Goal: Task Accomplishment & Management: Manage account settings

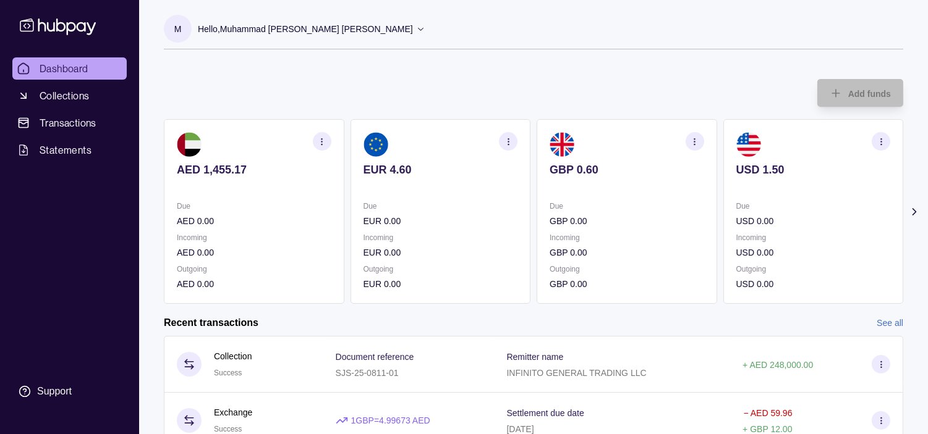
click at [560, 144] on icon "button" at bounding box center [694, 141] width 9 height 9
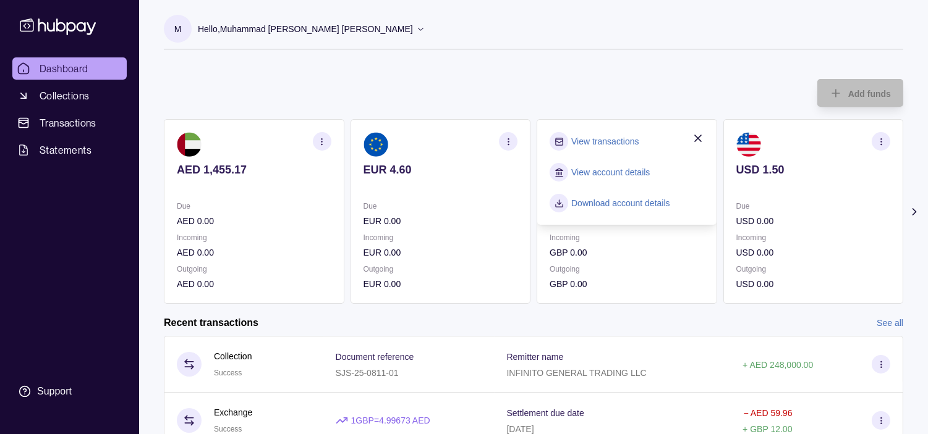
click at [560, 142] on link "View transactions" at bounding box center [604, 142] width 67 height 14
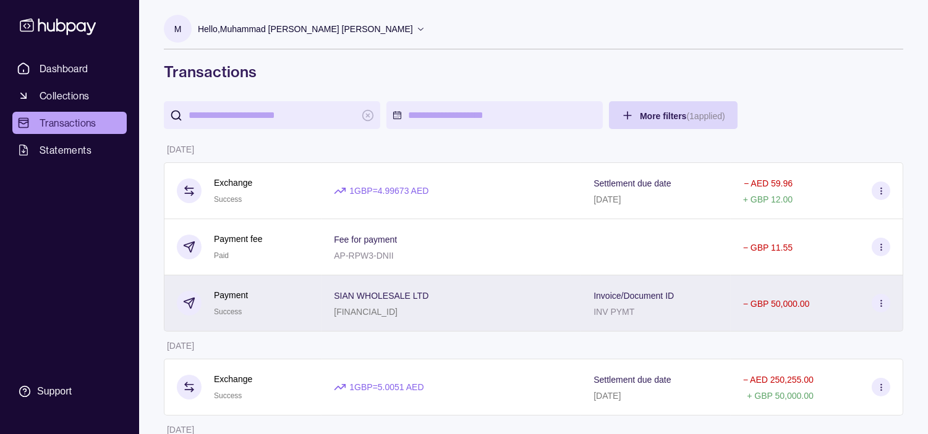
click at [322, 300] on div "SIAN WHOLESALE LTD [FINANCIAL_ID]" at bounding box center [451, 304] width 260 height 56
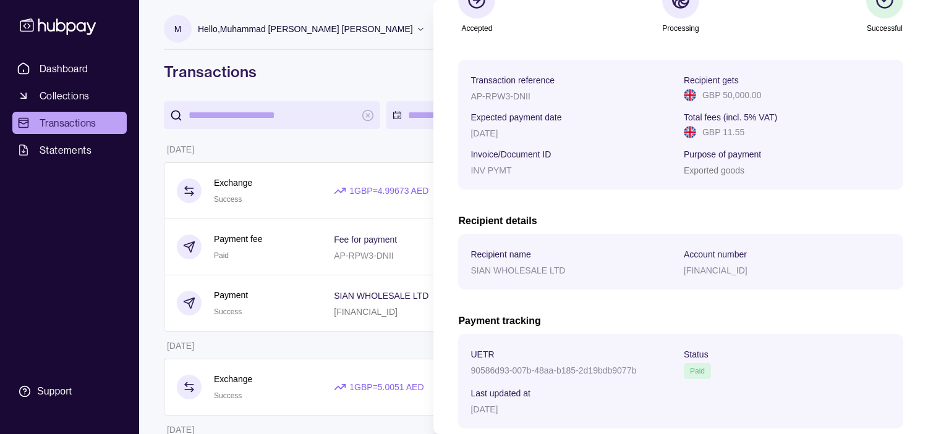
scroll to position [206, 0]
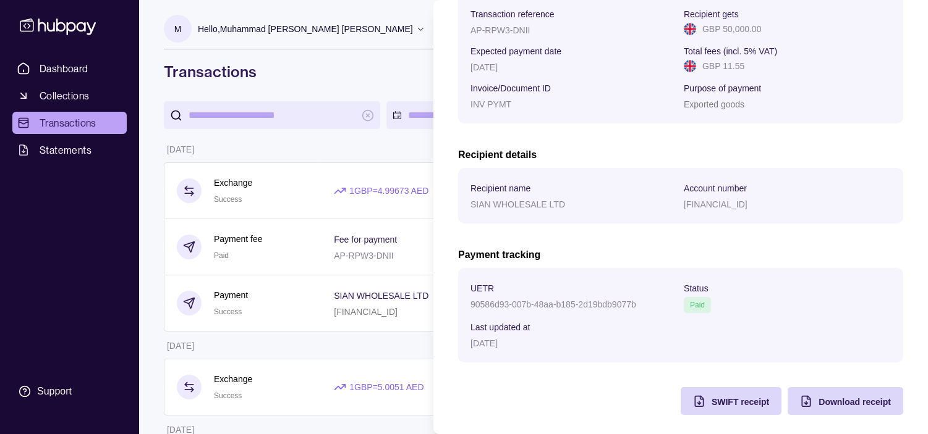
click at [479, 307] on p "90586d93-007b-48aa-b185-2d19bdb9077b" at bounding box center [553, 305] width 166 height 10
drag, startPoint x: 479, startPoint y: 307, endPoint x: 616, endPoint y: 298, distance: 137.5
click at [560, 298] on div "90586d93-007b-48aa-b185-2d19bdb9077b" at bounding box center [573, 304] width 207 height 15
copy p "90586d93-007b-48aa-b185-2d19bdb9077b"
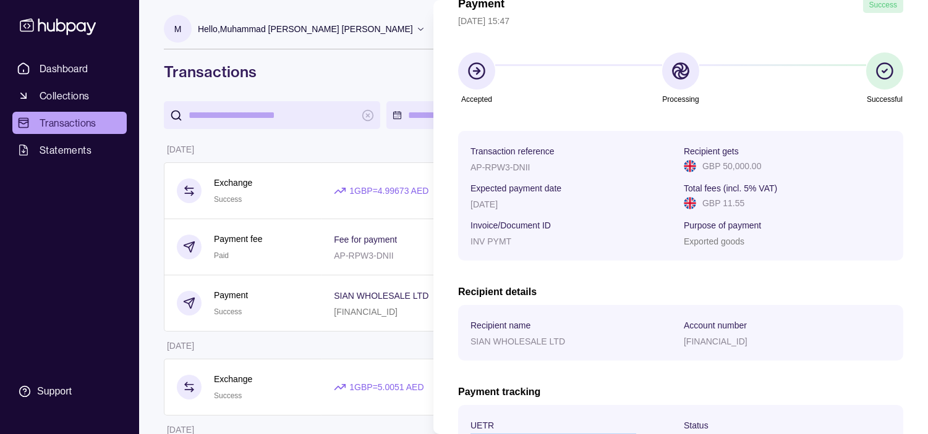
scroll to position [0, 0]
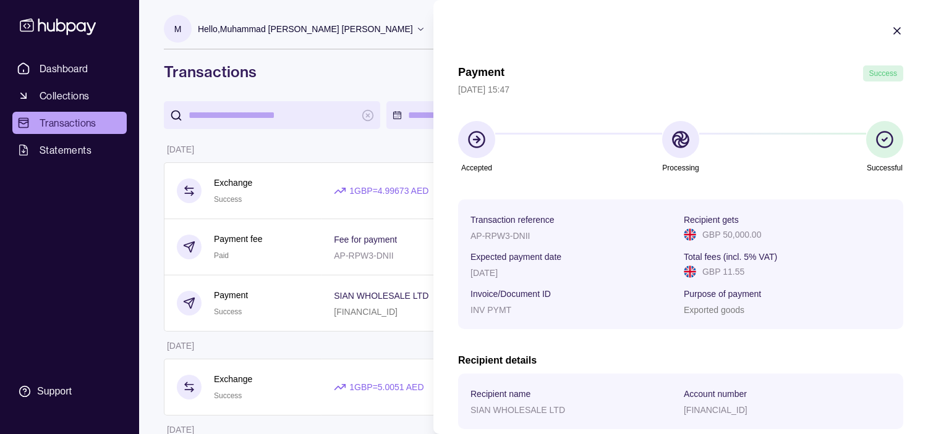
click at [560, 34] on icon "button" at bounding box center [897, 31] width 12 height 12
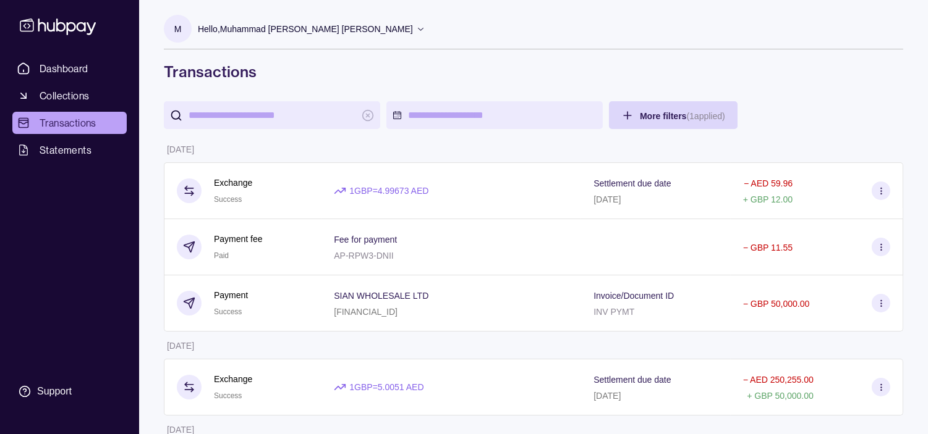
click at [354, 32] on p "Hello, Muhammad [PERSON_NAME] [PERSON_NAME]" at bounding box center [305, 29] width 215 height 14
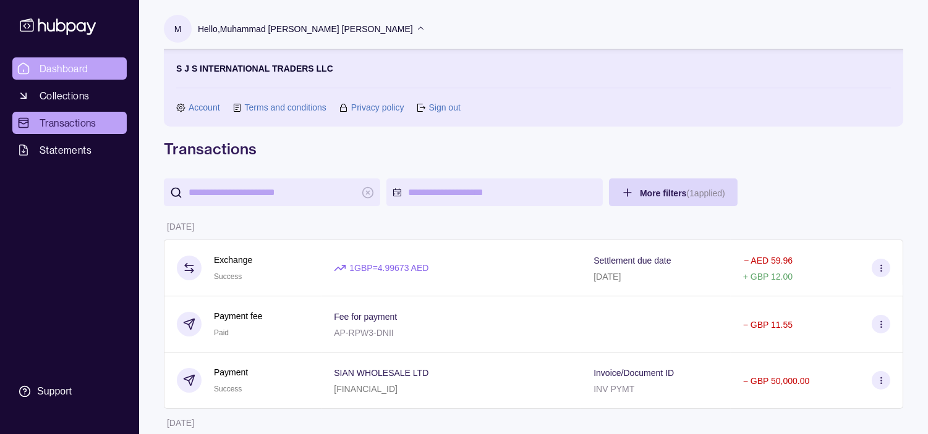
click at [72, 65] on span "Dashboard" at bounding box center [64, 68] width 49 height 15
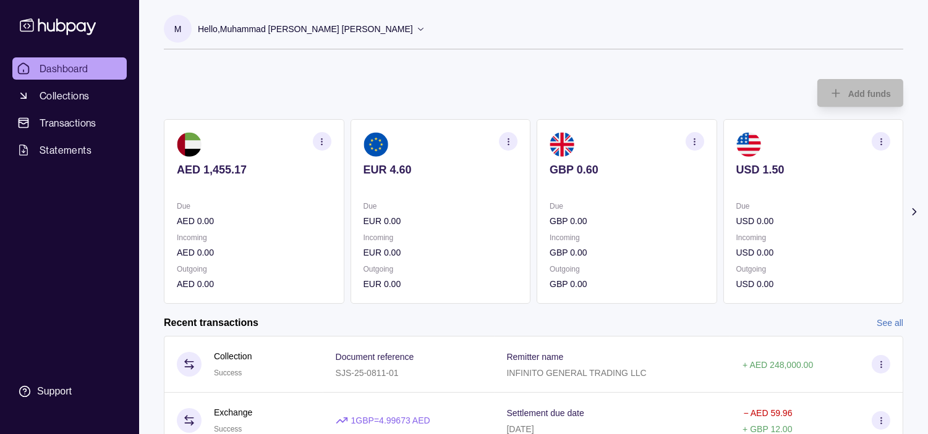
click at [373, 26] on p "Hello, Muhammad [PERSON_NAME] [PERSON_NAME]" at bounding box center [305, 29] width 215 height 14
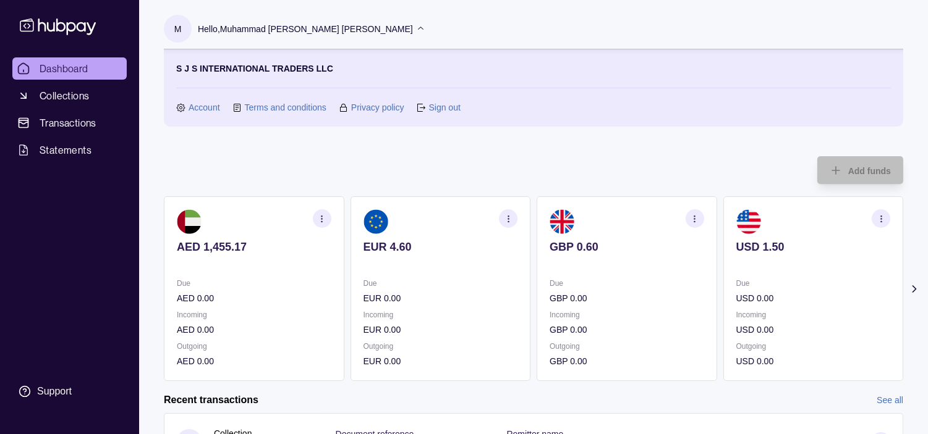
click at [373, 26] on p "Hello, Muhammad [PERSON_NAME] [PERSON_NAME]" at bounding box center [305, 29] width 215 height 14
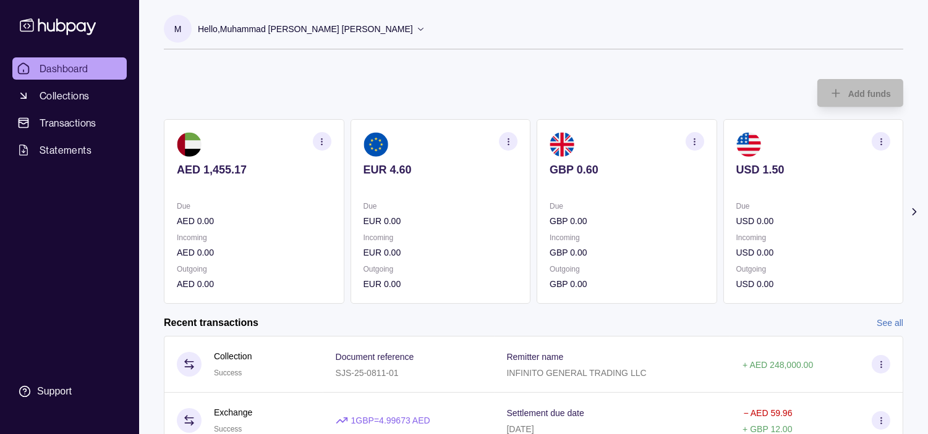
click at [292, 23] on p "Hello, Muhammad [PERSON_NAME] [PERSON_NAME]" at bounding box center [305, 29] width 215 height 14
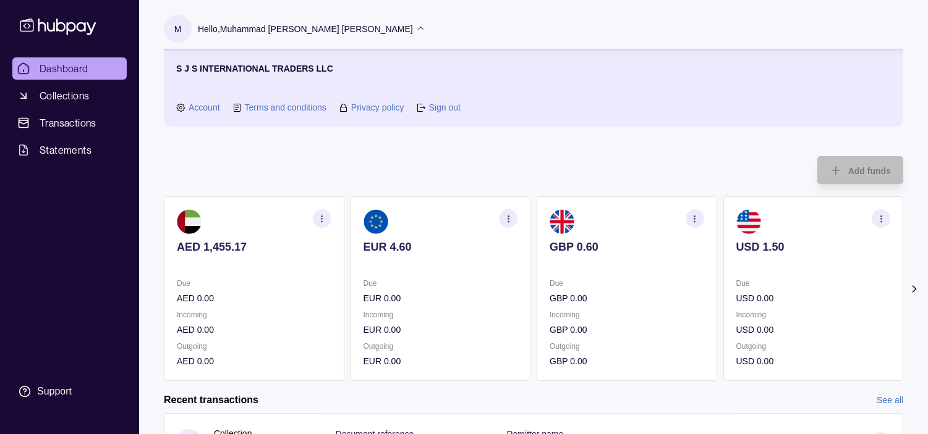
click at [441, 106] on link "Sign out" at bounding box center [444, 108] width 32 height 14
